Goal: Transaction & Acquisition: Purchase product/service

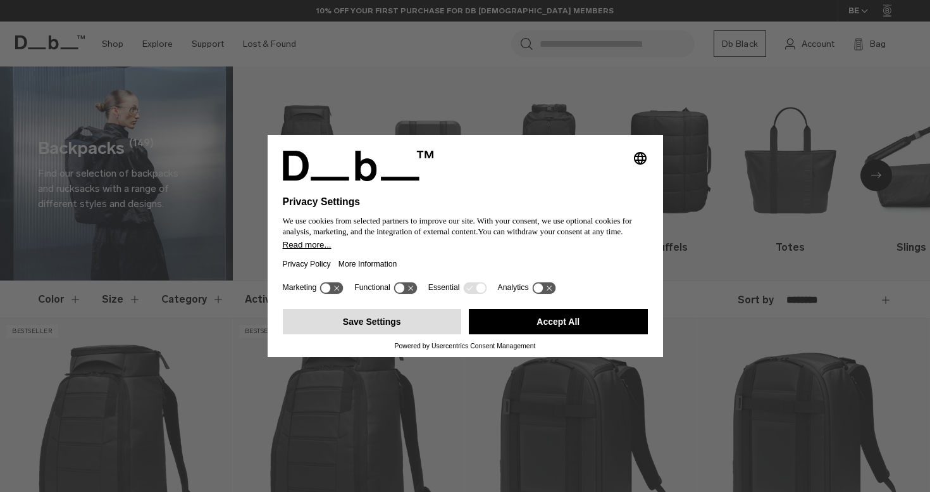
click at [389, 330] on button "Save Settings" at bounding box center [372, 321] width 179 height 25
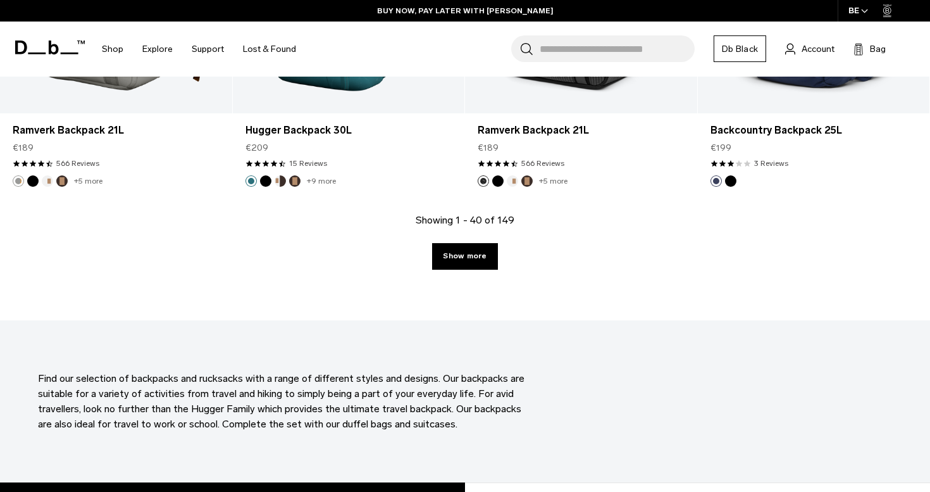
scroll to position [3653, 0]
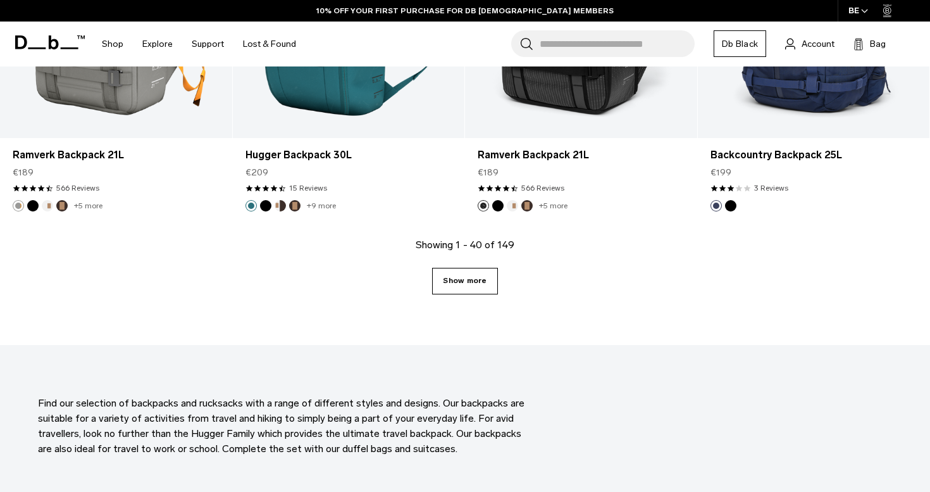
click at [468, 281] on link "Show more" at bounding box center [464, 281] width 65 height 27
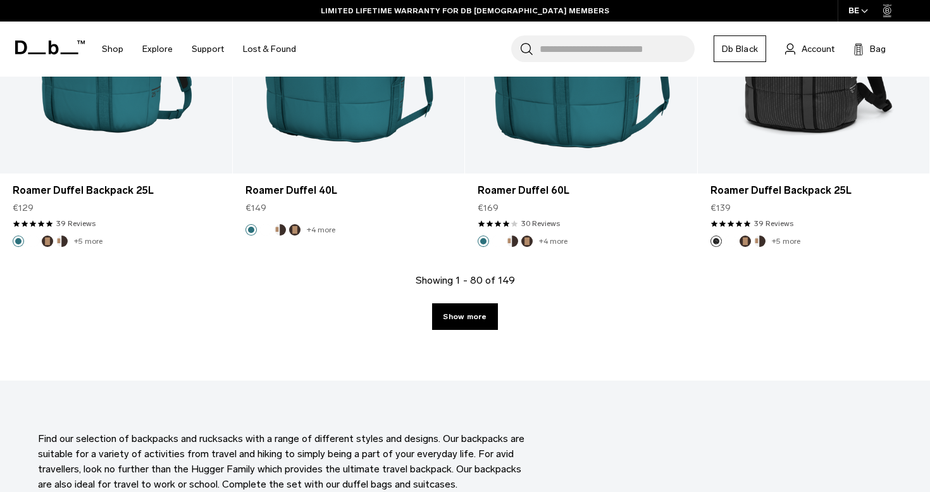
scroll to position [7270, 0]
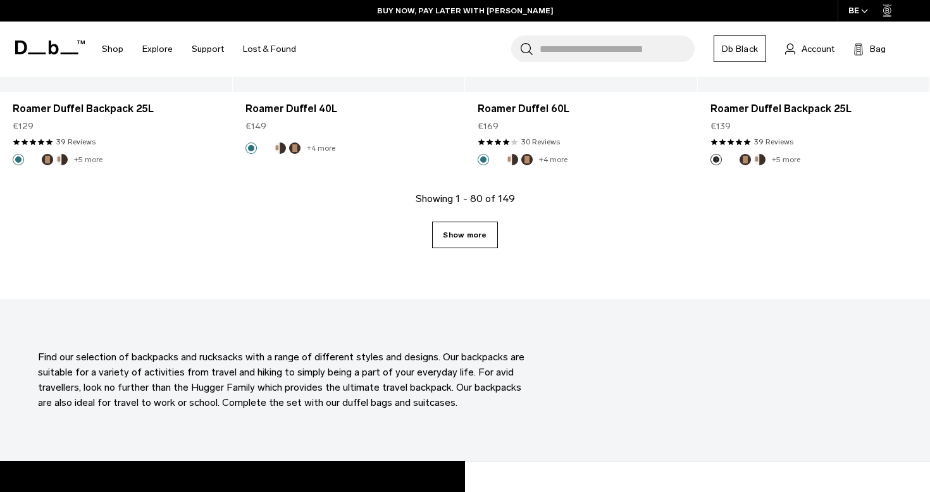
click at [455, 239] on link "Show more" at bounding box center [464, 235] width 65 height 27
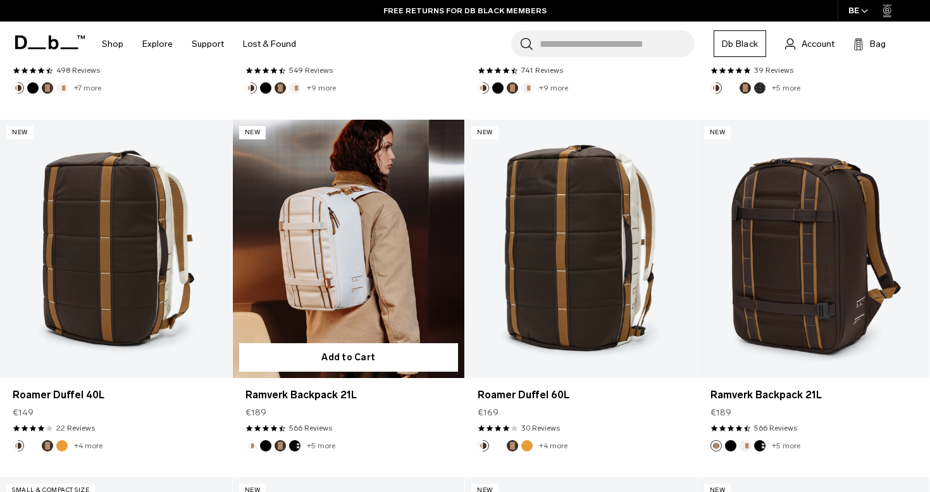
scroll to position [10212, 0]
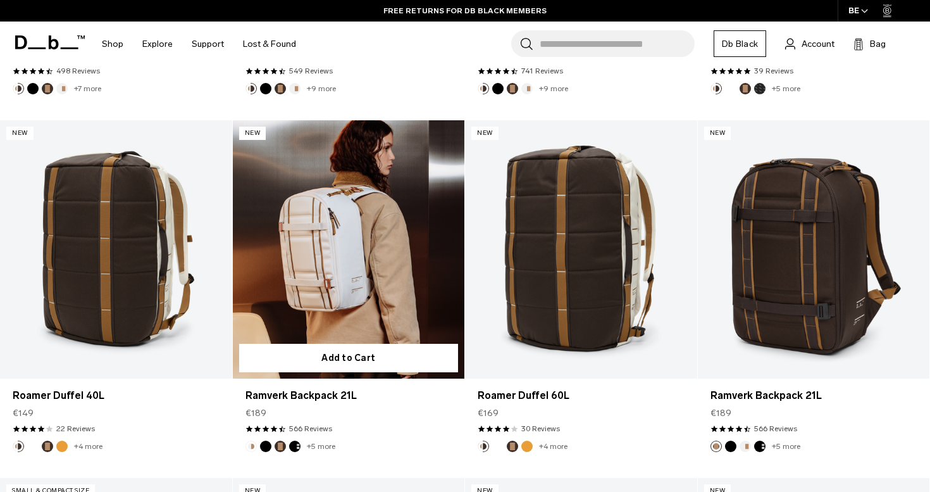
click at [382, 217] on link "Ramverk Backpack 21L" at bounding box center [349, 249] width 232 height 258
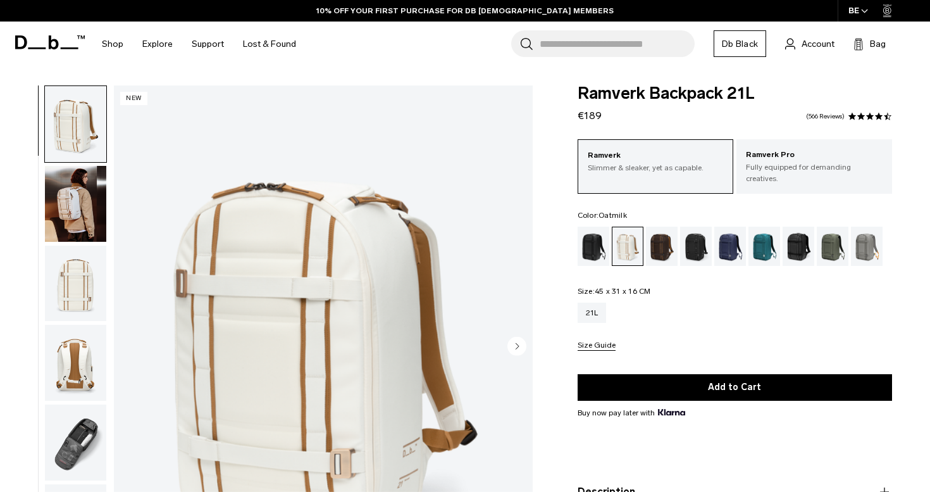
click at [517, 340] on circle "Next slide" at bounding box center [517, 345] width 19 height 19
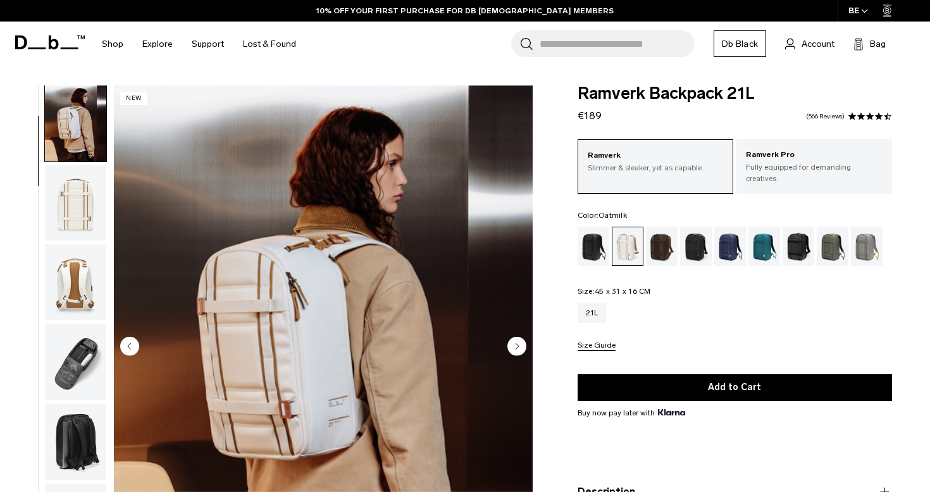
click at [517, 340] on circle "Next slide" at bounding box center [517, 345] width 19 height 19
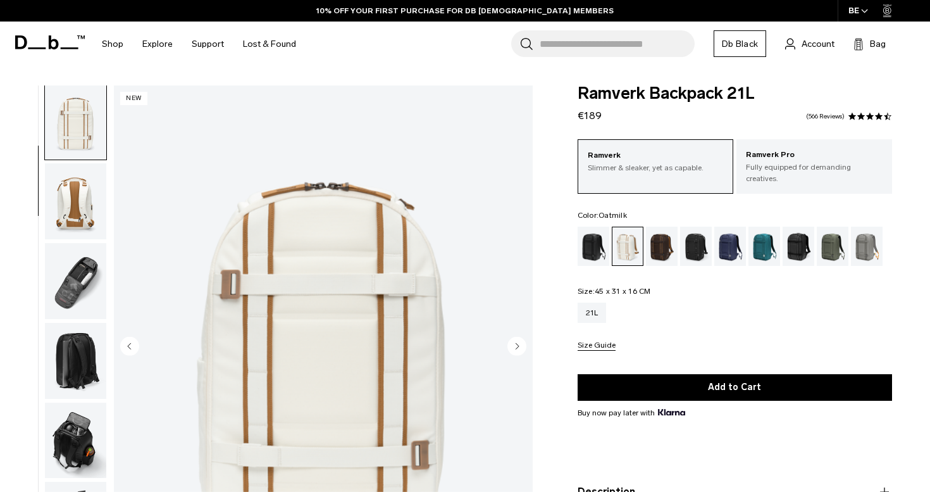
click at [517, 340] on circle "Next slide" at bounding box center [517, 345] width 19 height 19
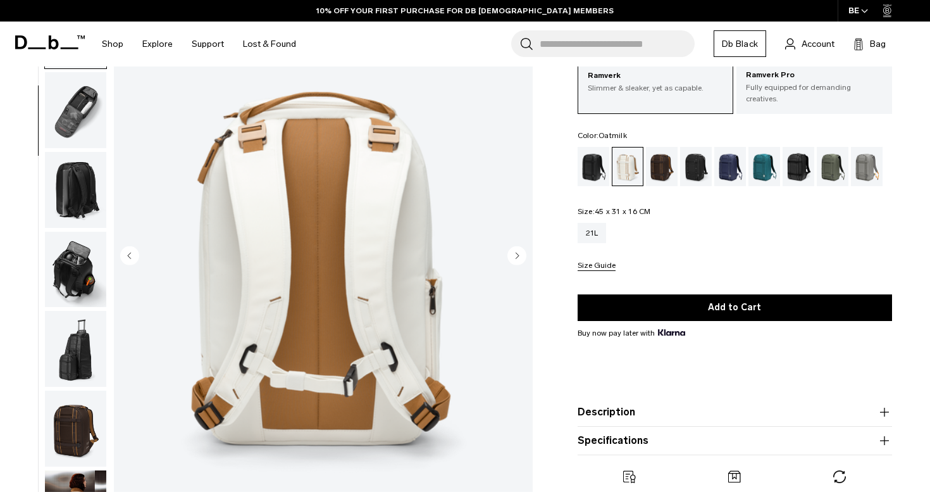
scroll to position [93, 0]
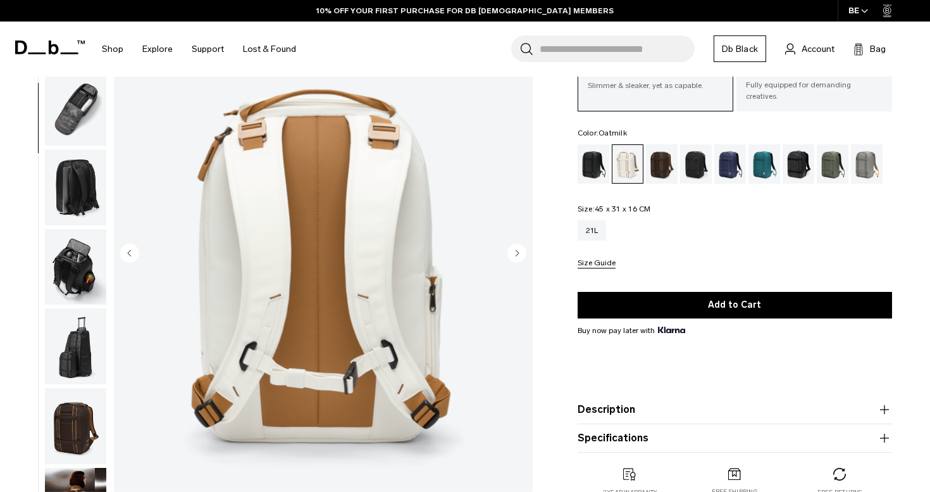
click at [518, 253] on icon "Next slide" at bounding box center [517, 253] width 3 height 6
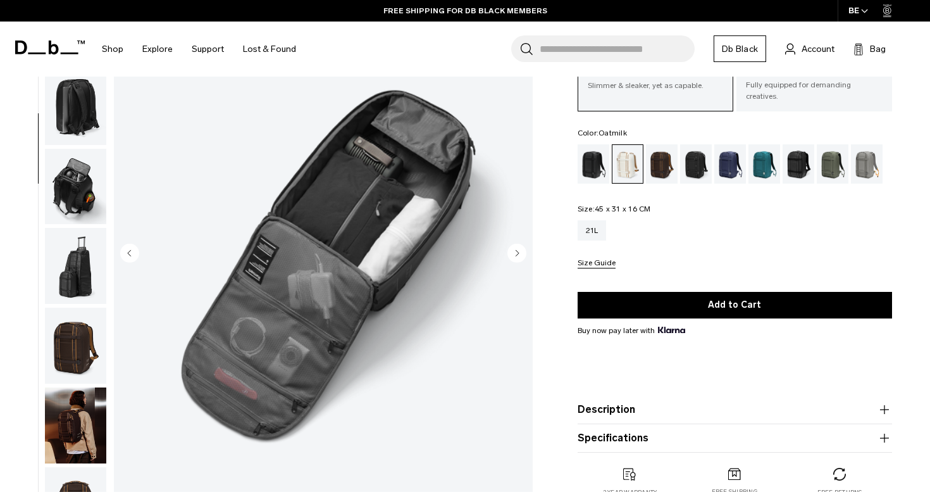
click at [518, 253] on icon "Next slide" at bounding box center [517, 253] width 3 height 6
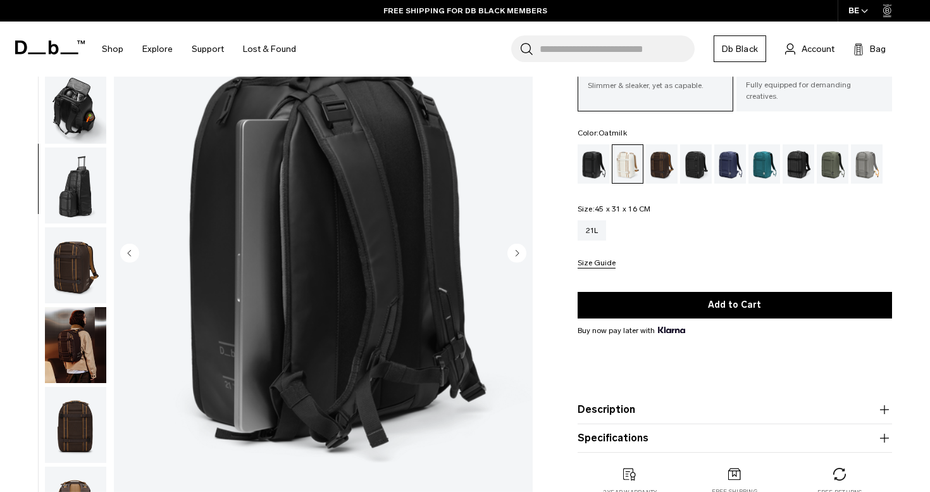
click at [518, 253] on icon "Next slide" at bounding box center [517, 253] width 3 height 6
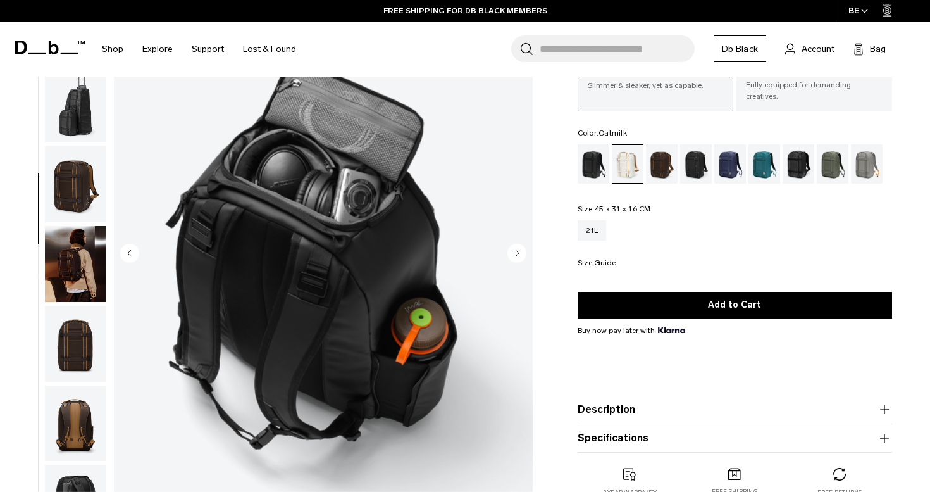
click at [518, 253] on icon "Next slide" at bounding box center [517, 253] width 3 height 6
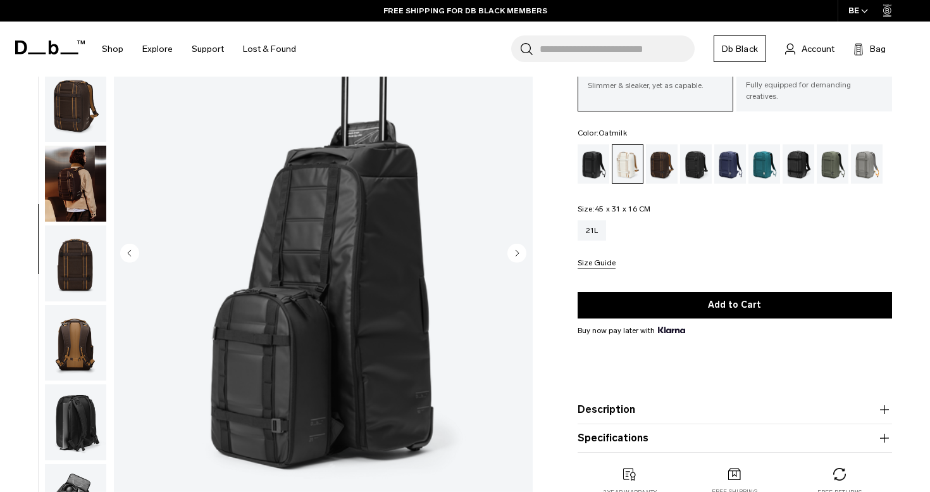
click at [518, 253] on icon "Next slide" at bounding box center [517, 253] width 3 height 6
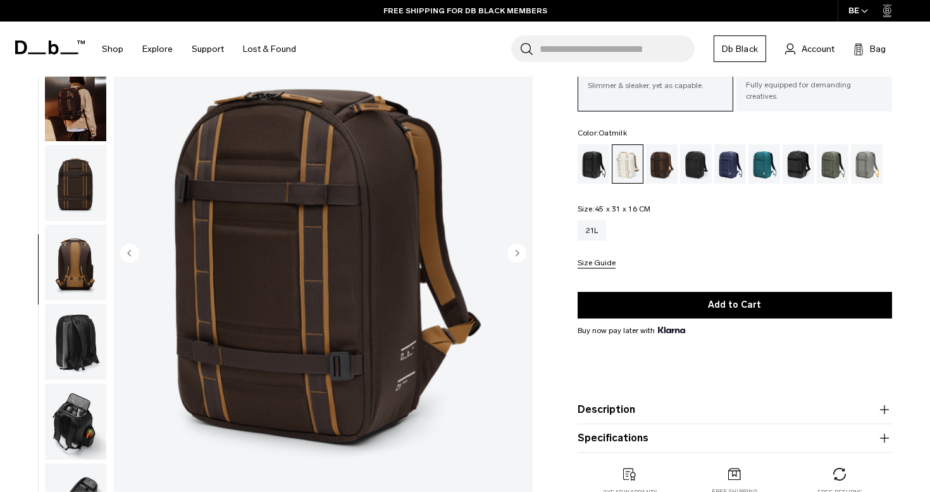
click at [518, 253] on icon "Next slide" at bounding box center [517, 253] width 3 height 6
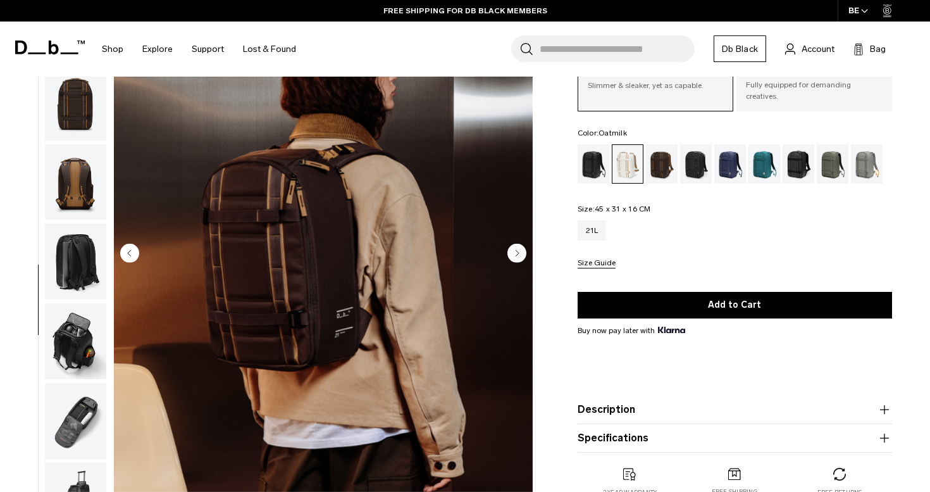
click at [518, 253] on icon "Next slide" at bounding box center [517, 253] width 3 height 6
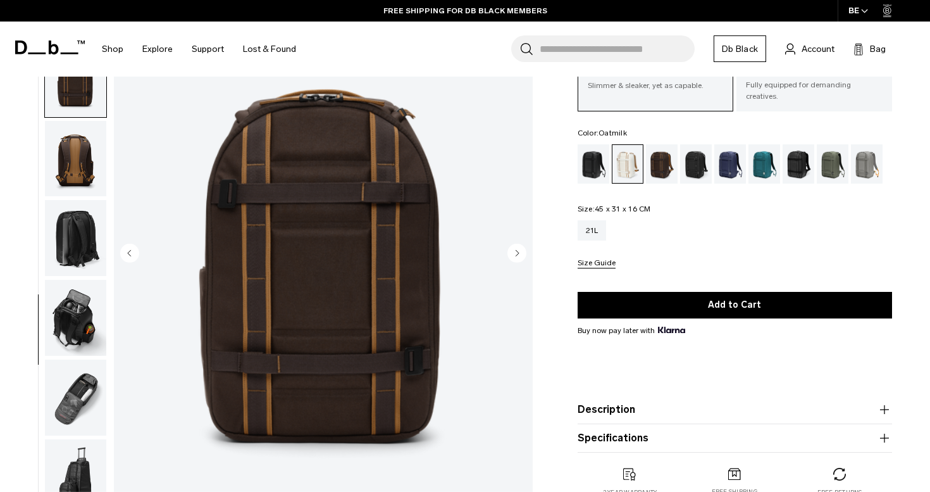
click at [518, 253] on icon "Next slide" at bounding box center [517, 253] width 3 height 6
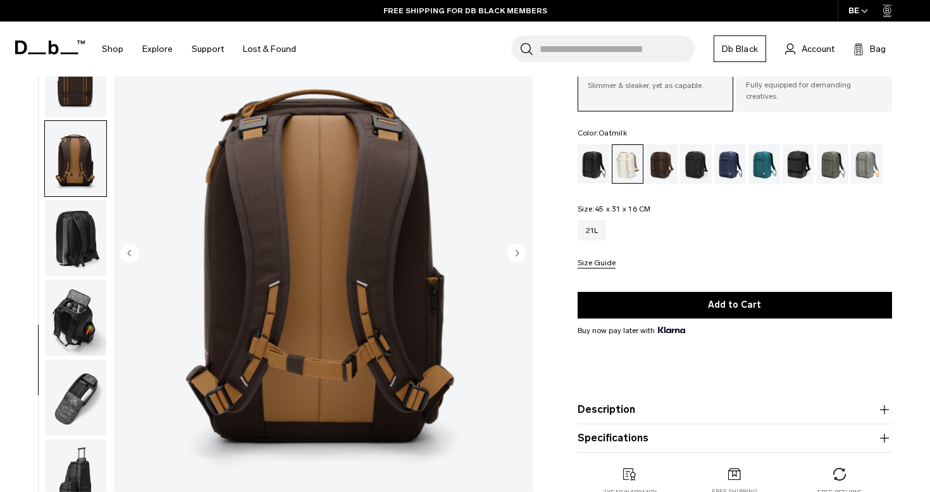
click at [518, 253] on icon "Next slide" at bounding box center [517, 253] width 3 height 6
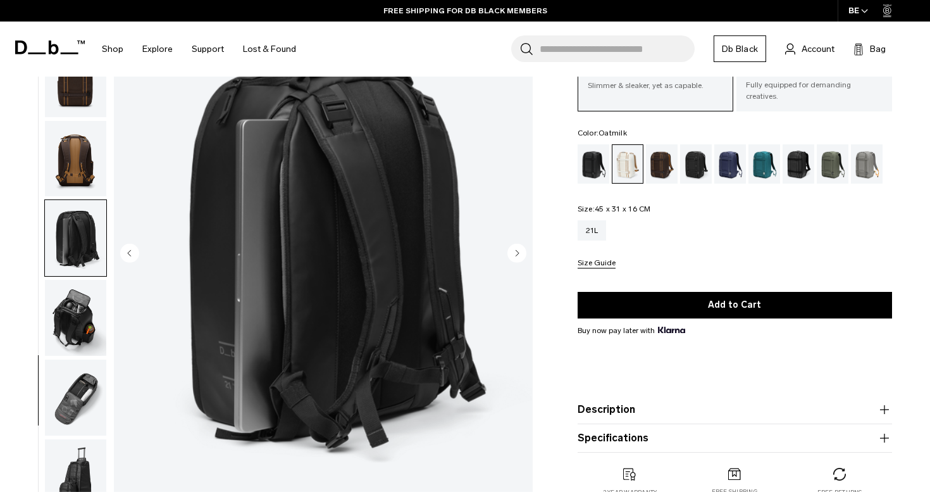
click at [518, 253] on icon "Next slide" at bounding box center [517, 253] width 3 height 6
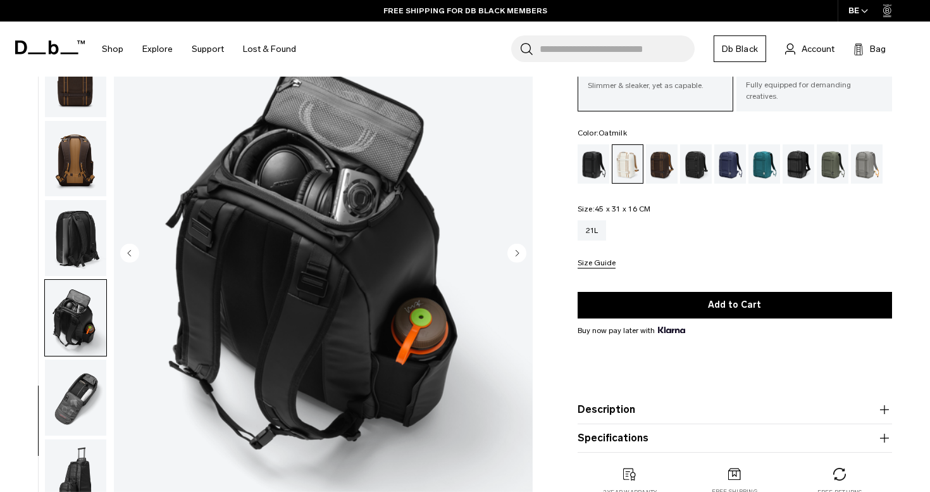
click at [518, 253] on icon "Next slide" at bounding box center [517, 253] width 3 height 6
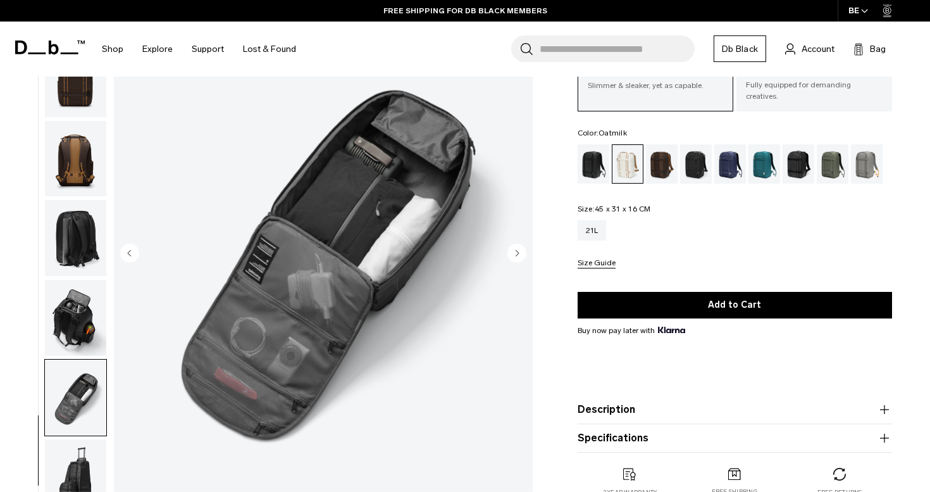
click at [518, 253] on icon "Next slide" at bounding box center [517, 253] width 3 height 6
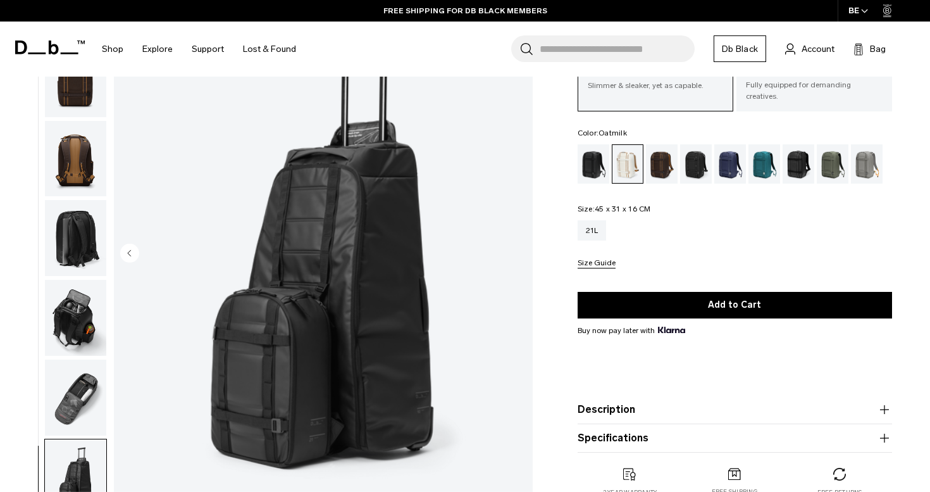
click at [518, 253] on img "16 / 16" at bounding box center [323, 253] width 419 height 523
